Goal: Task Accomplishment & Management: Manage account settings

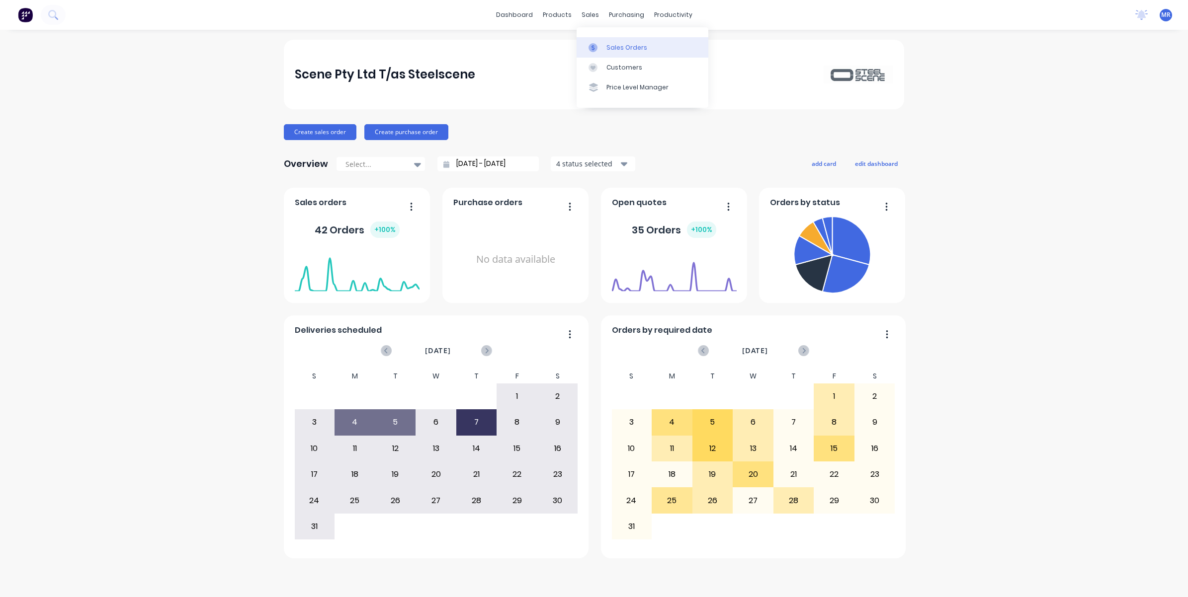
click at [612, 48] on div "Sales Orders" at bounding box center [626, 47] width 41 height 9
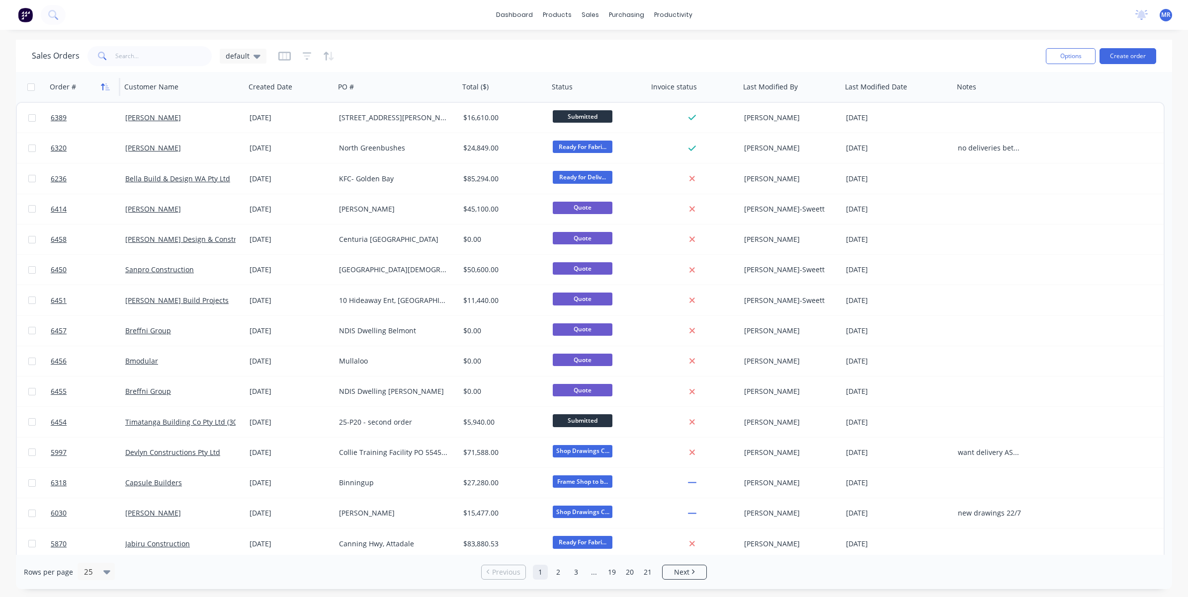
click at [106, 87] on icon "button" at bounding box center [107, 86] width 4 height 7
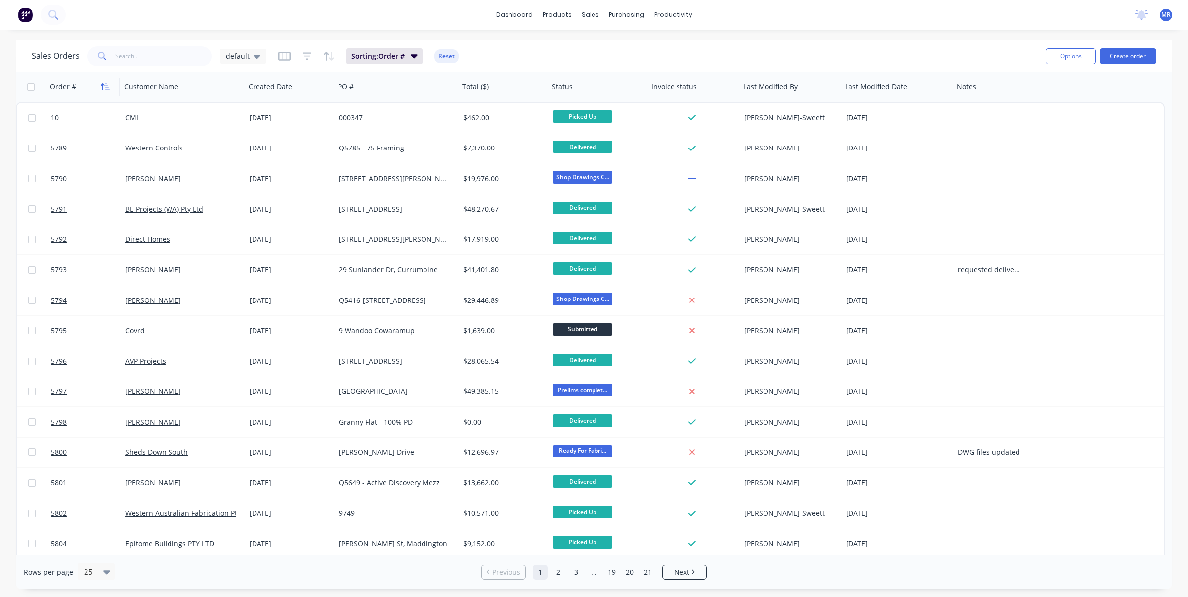
click at [107, 87] on icon "button" at bounding box center [107, 86] width 4 height 7
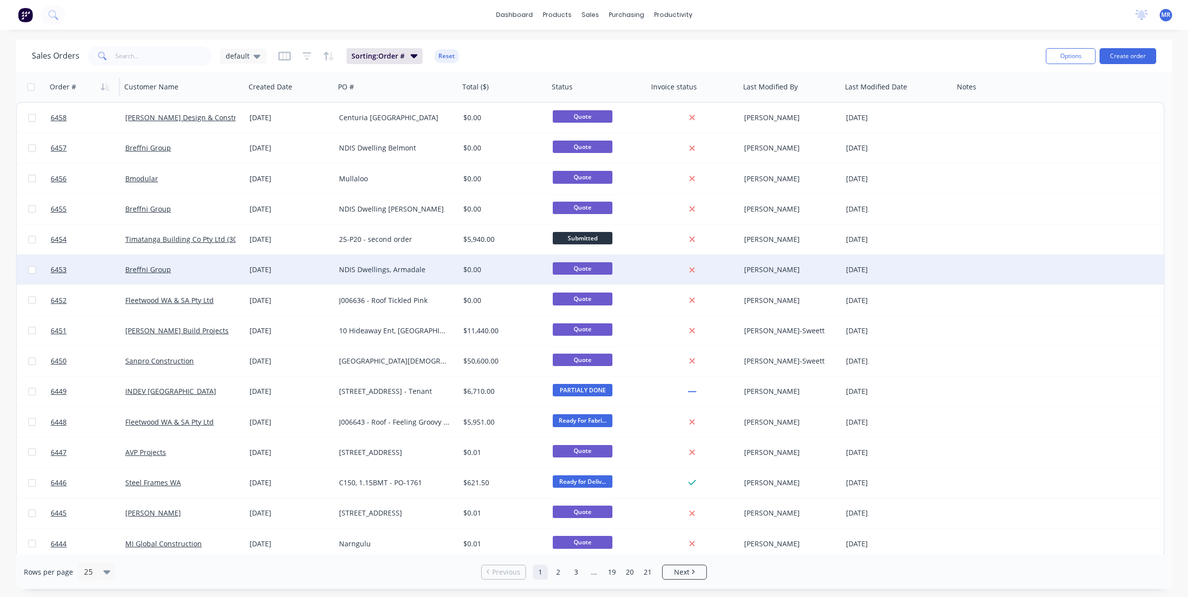
click at [383, 272] on div "NDIS Dwellings, Armadale" at bounding box center [394, 270] width 110 height 10
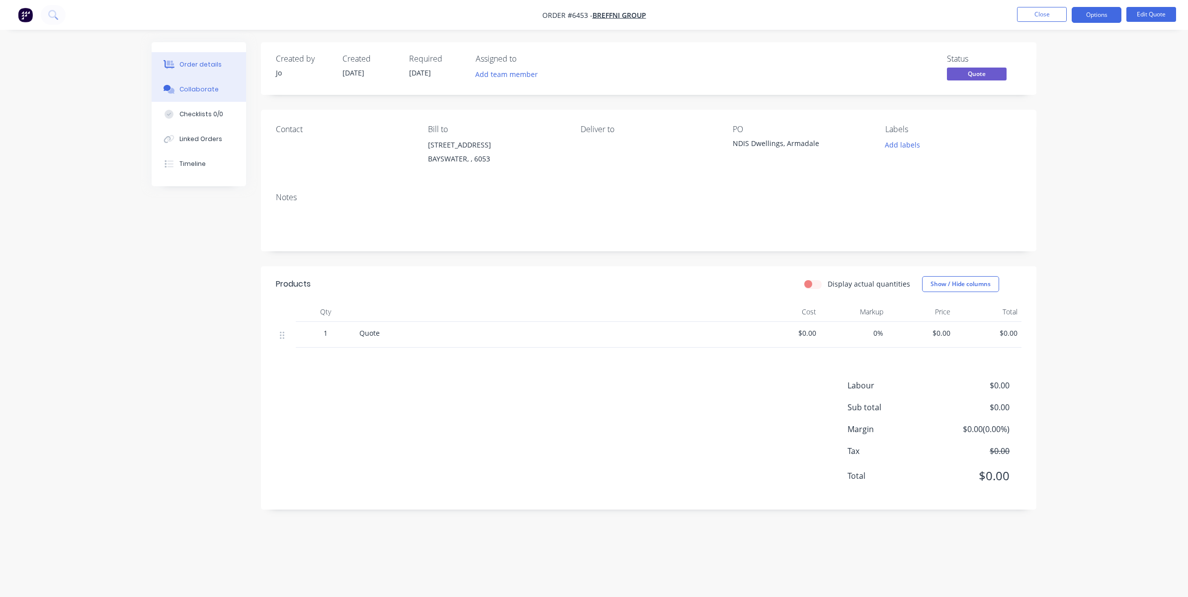
click at [184, 92] on div "Collaborate" at bounding box center [198, 89] width 39 height 9
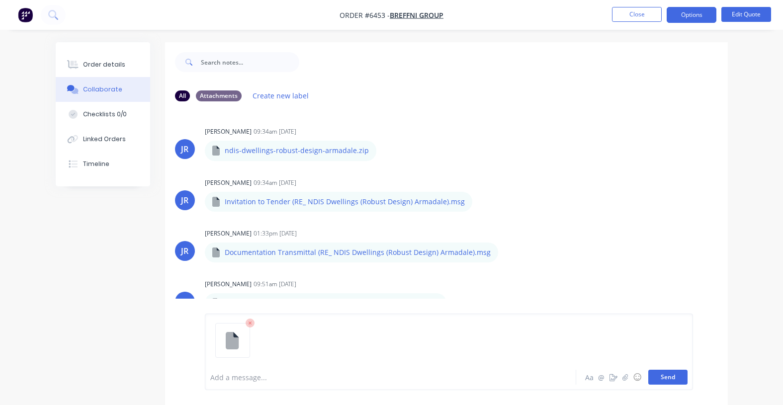
click at [676, 374] on button "Send" at bounding box center [667, 377] width 39 height 15
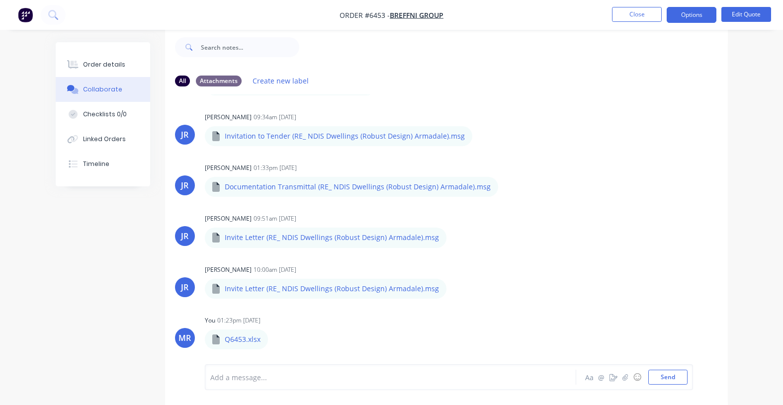
scroll to position [51, 0]
click at [751, 13] on button "Edit Quote" at bounding box center [746, 14] width 50 height 15
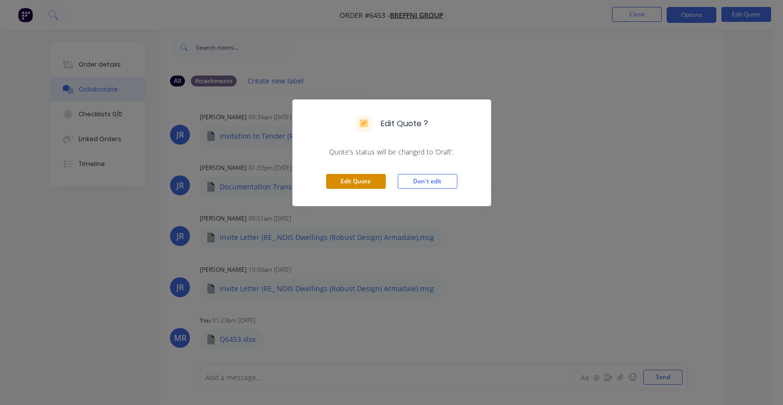
click at [359, 184] on button "Edit Quote" at bounding box center [356, 181] width 60 height 15
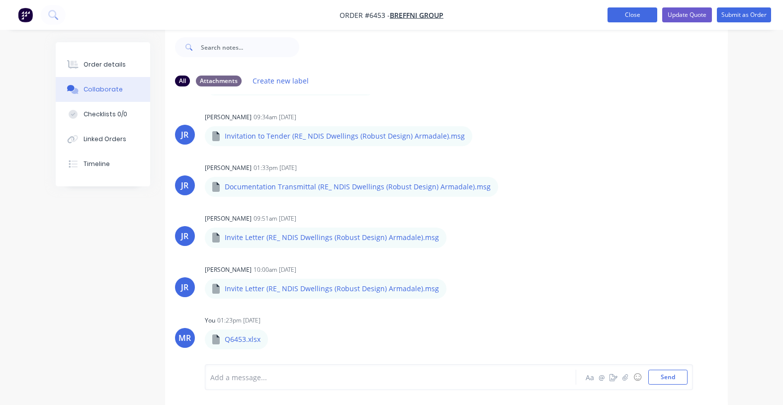
click at [642, 16] on button "Close" at bounding box center [632, 14] width 50 height 15
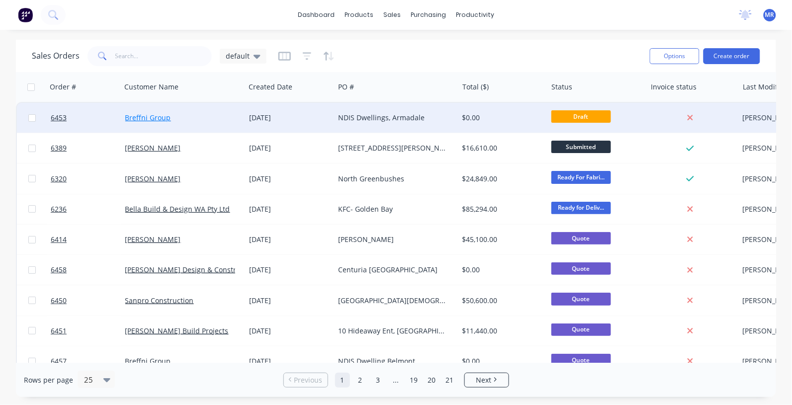
click at [153, 118] on link "Breffni Group" at bounding box center [148, 117] width 46 height 9
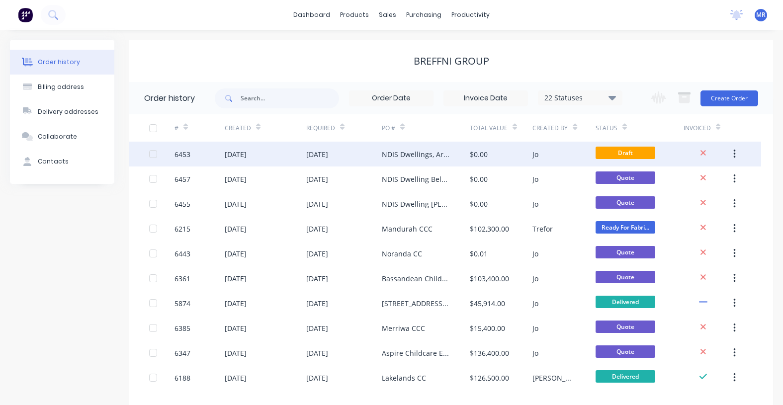
click at [246, 157] on div "[DATE]" at bounding box center [236, 154] width 22 height 10
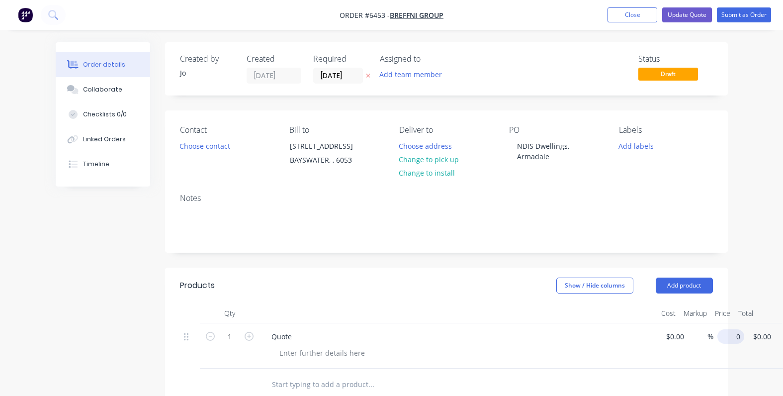
click at [730, 332] on input "0" at bounding box center [732, 336] width 23 height 14
type input "$0.01"
click at [681, 13] on button "Update Quote" at bounding box center [687, 14] width 50 height 15
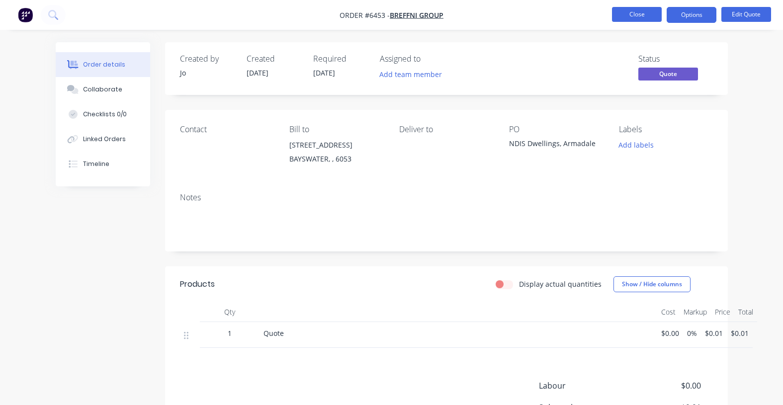
click at [649, 17] on button "Close" at bounding box center [637, 14] width 50 height 15
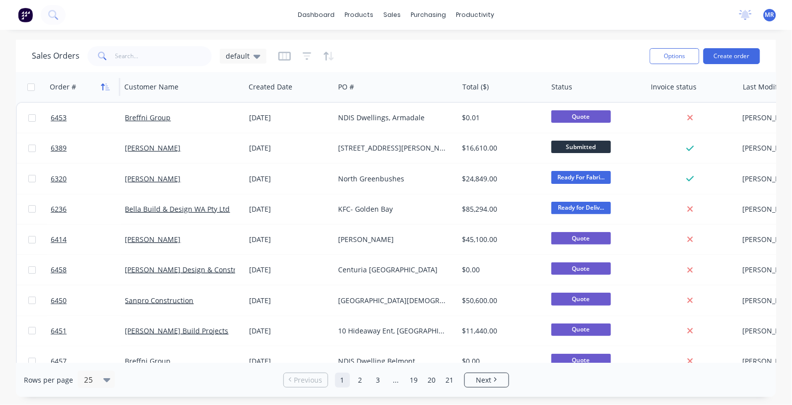
click at [103, 85] on icon "button" at bounding box center [105, 87] width 9 height 8
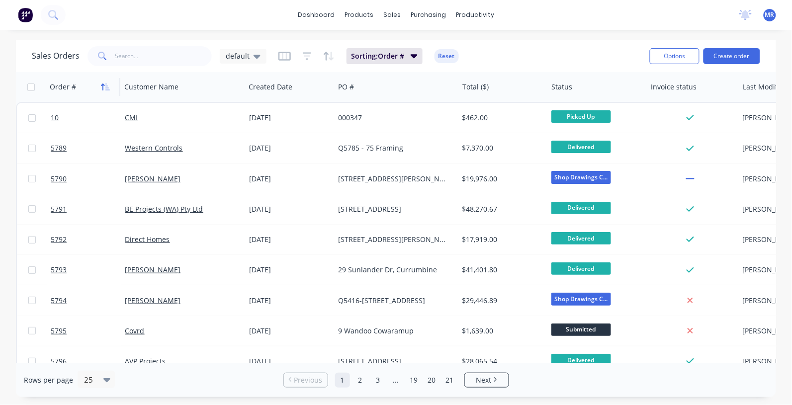
click at [105, 85] on icon "button" at bounding box center [107, 86] width 4 height 7
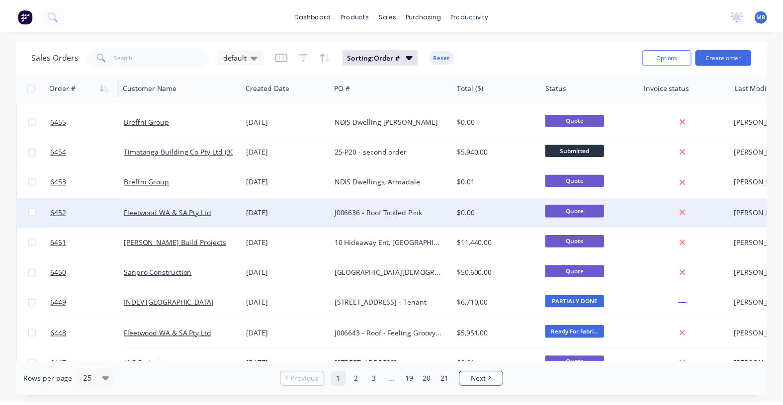
scroll to position [62, 0]
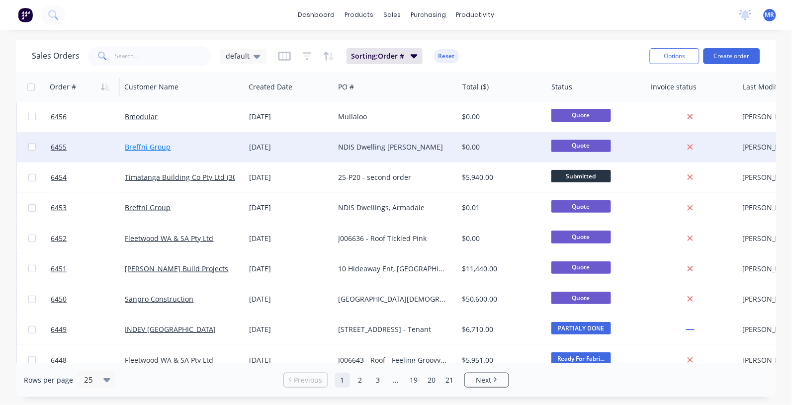
click at [160, 145] on link "Breffni Group" at bounding box center [148, 146] width 46 height 9
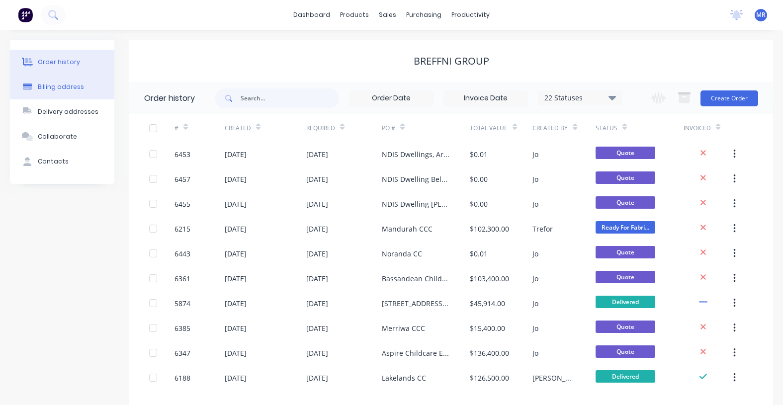
click at [60, 85] on div "Billing address" at bounding box center [61, 86] width 46 height 9
select select "AU"
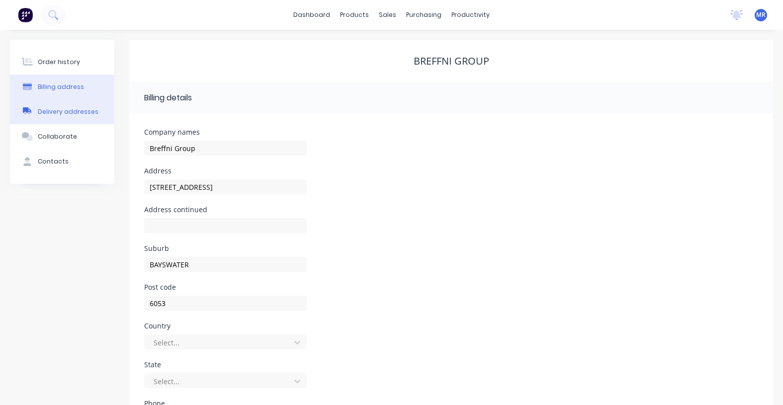
click at [49, 60] on div "Order history" at bounding box center [59, 62] width 42 height 9
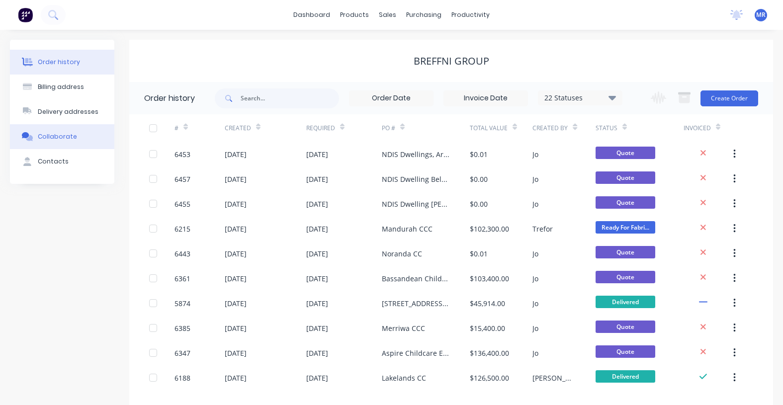
click at [49, 139] on div "Collaborate" at bounding box center [57, 136] width 39 height 9
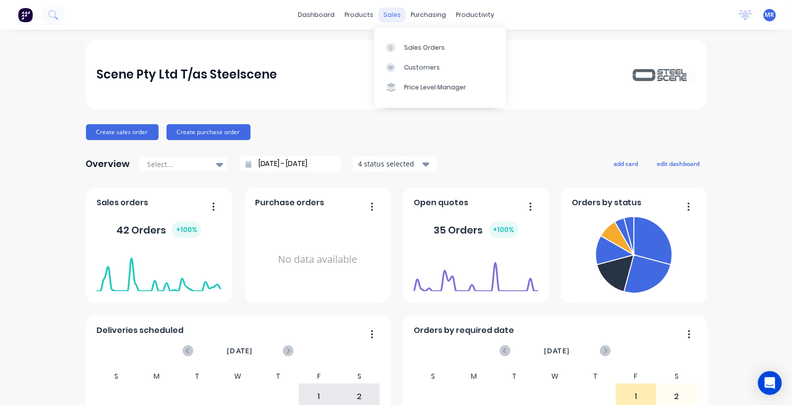
click at [386, 16] on div "sales" at bounding box center [391, 14] width 27 height 15
click at [418, 43] on div "Sales Orders" at bounding box center [424, 47] width 41 height 9
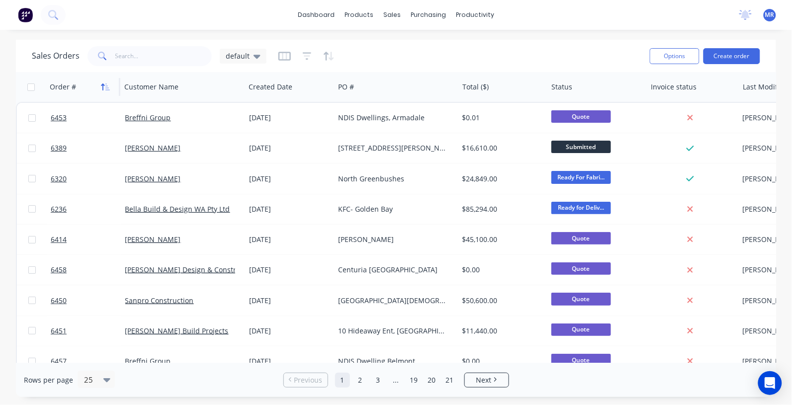
click at [102, 86] on icon "button" at bounding box center [105, 87] width 9 height 8
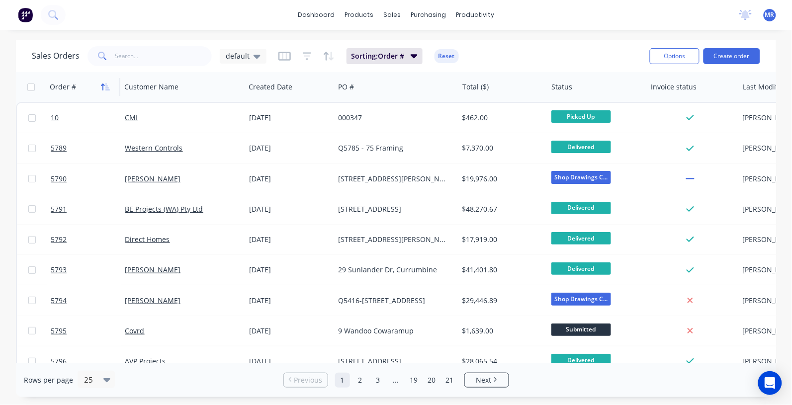
click at [103, 85] on icon "button" at bounding box center [102, 86] width 3 height 7
